Goal: Task Accomplishment & Management: Manage account settings

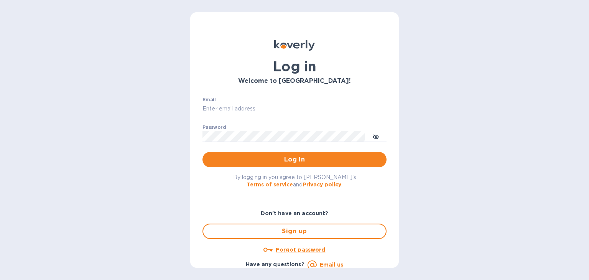
type input "steven@wmcross.com"
click at [274, 157] on span "Log in" at bounding box center [295, 159] width 172 height 9
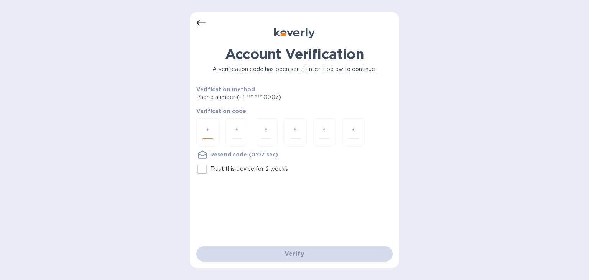
click at [206, 129] on input "number" at bounding box center [208, 132] width 10 height 14
type input "5"
type input "7"
type input "8"
type input "4"
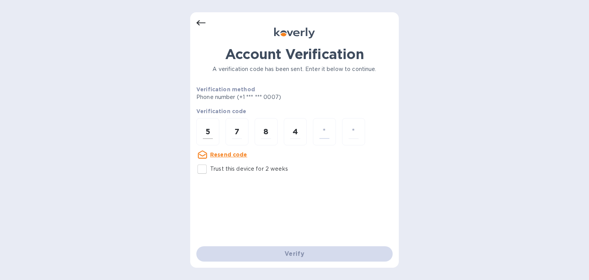
type input "6"
type input "1"
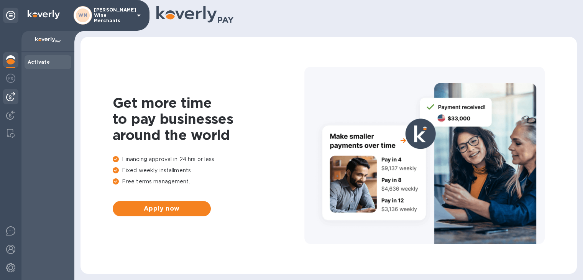
click at [9, 94] on img at bounding box center [10, 96] width 9 height 9
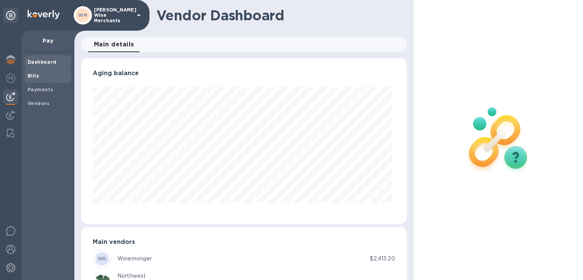
scroll to position [166, 322]
click at [38, 77] on b "Bills" at bounding box center [34, 76] width 12 height 6
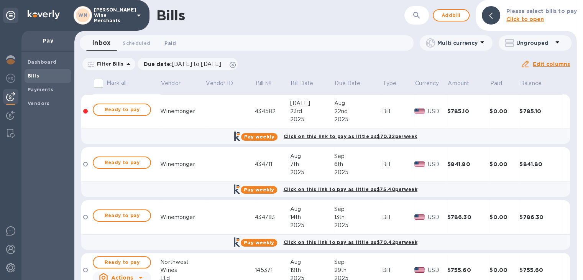
click at [174, 44] on span "Paid 0" at bounding box center [170, 43] width 12 height 8
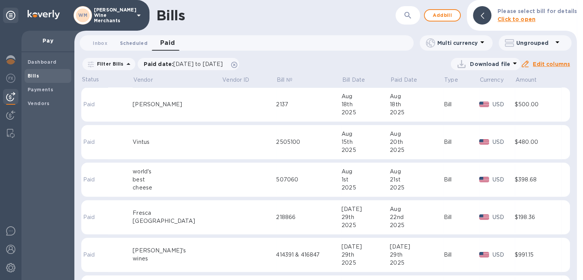
click at [129, 42] on span "Scheduled 0" at bounding box center [134, 43] width 28 height 8
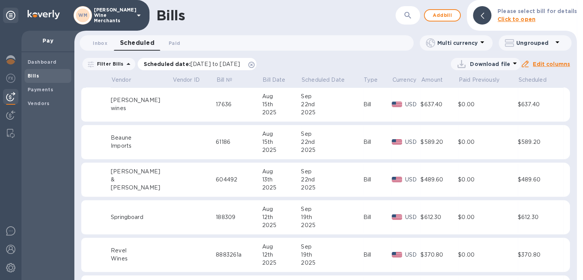
click at [205, 66] on span "[DATE] to [DATE]" at bounding box center [215, 64] width 49 height 6
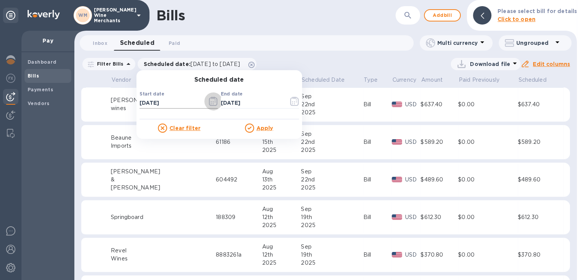
click at [209, 102] on icon "button" at bounding box center [213, 101] width 9 height 9
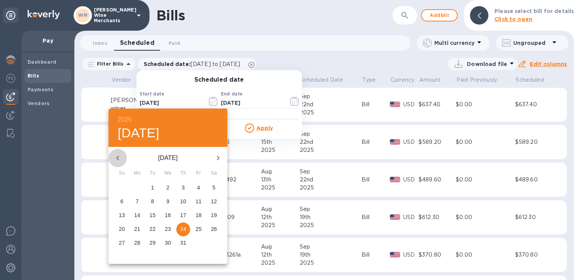
click at [115, 157] on icon "button" at bounding box center [117, 157] width 9 height 9
click at [198, 202] on p "13" at bounding box center [199, 201] width 6 height 8
type input "[DATE]"
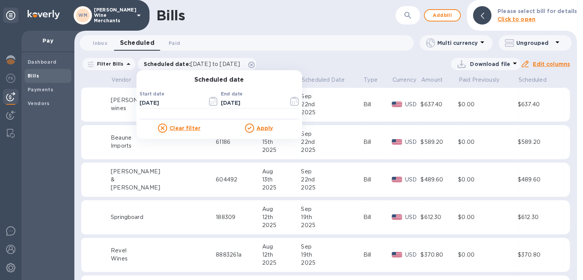
click at [265, 127] on u "Apply" at bounding box center [265, 128] width 17 height 6
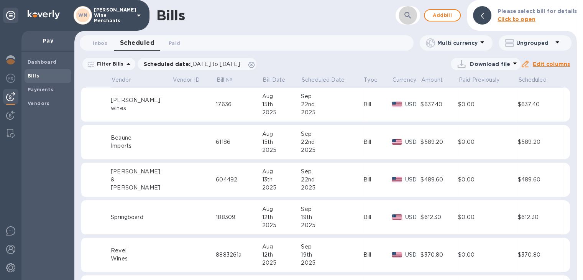
click at [411, 16] on icon "button" at bounding box center [408, 15] width 7 height 7
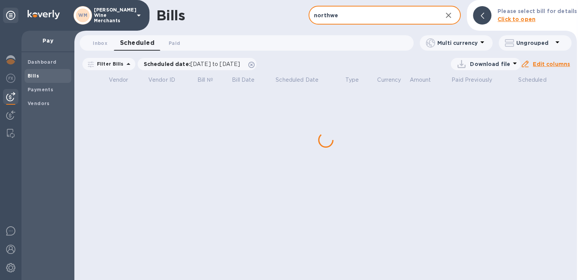
type input "northwe"
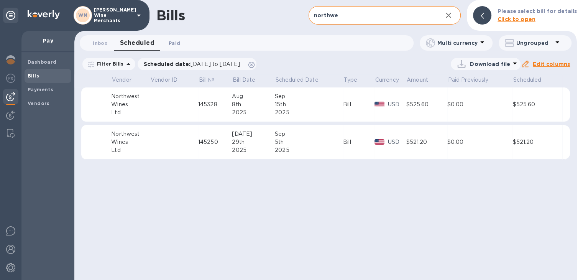
click at [178, 44] on span "Paid 0" at bounding box center [175, 43] width 12 height 8
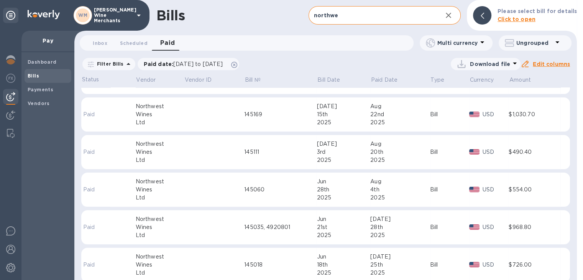
scroll to position [29, 0]
